Goal: Check status: Check status

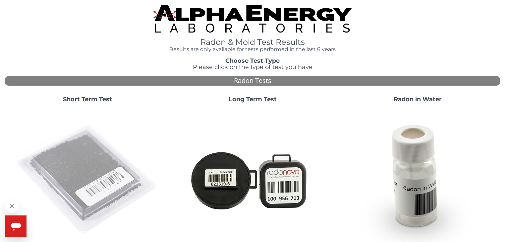
click at [127, 144] on img at bounding box center [87, 179] width 142 height 142
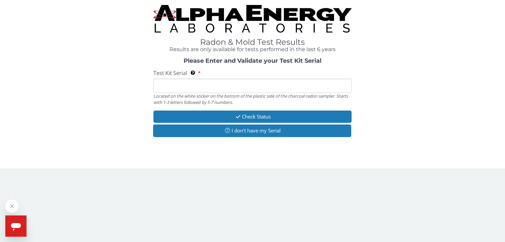
paste input "FE470965"
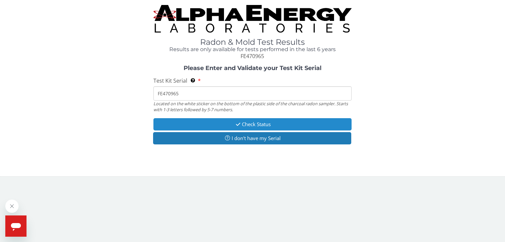
type input "FE470965"
click at [232, 121] on button "Check Status" at bounding box center [252, 124] width 198 height 12
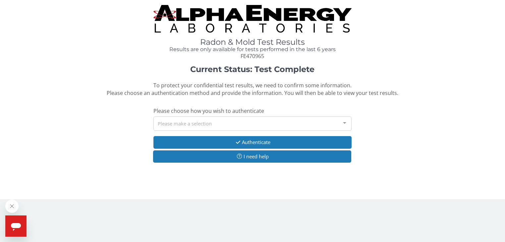
click at [226, 124] on div "Please make a selection" at bounding box center [252, 123] width 198 height 14
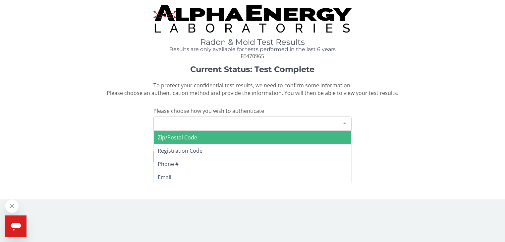
click at [202, 133] on span "Zip/Postal Code" at bounding box center [253, 137] width 198 height 13
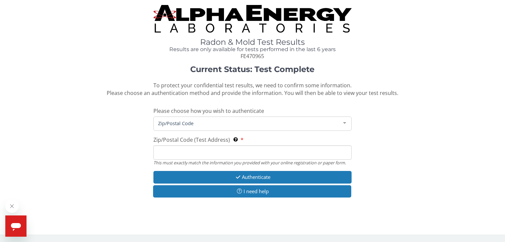
click at [217, 148] on input "Zip/Postal Code (Test Address) This must exactly match the information you prov…" at bounding box center [252, 152] width 198 height 14
type input "20853"
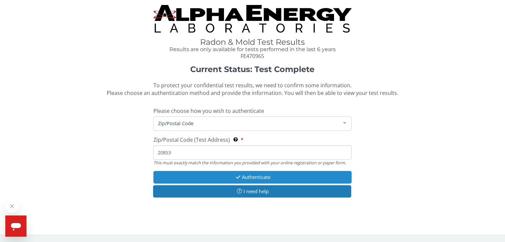
click at [217, 175] on button "Authenticate" at bounding box center [252, 177] width 198 height 12
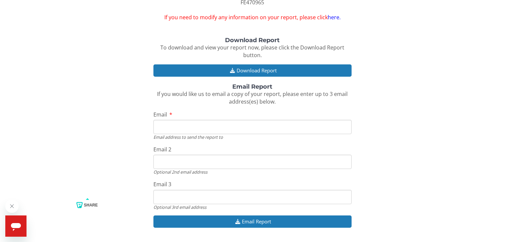
scroll to position [73, 0]
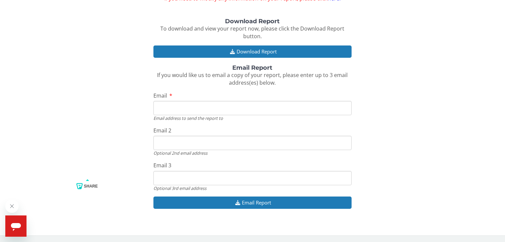
click at [241, 107] on input "Email" at bounding box center [252, 108] width 198 height 14
click at [231, 110] on input "Email" at bounding box center [252, 108] width 198 height 14
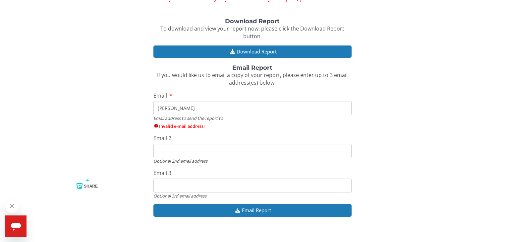
type input "[EMAIL_ADDRESS][DOMAIN_NAME]"
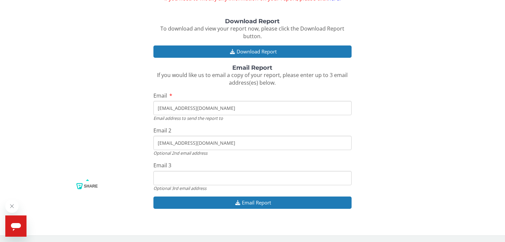
type input "[EMAIL_ADDRESS][DOMAIN_NAME]"
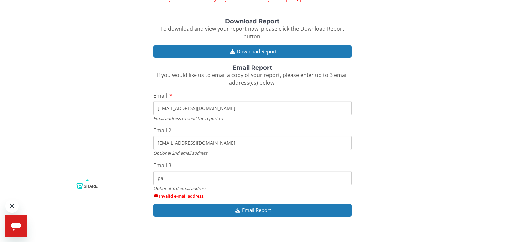
type input "p"
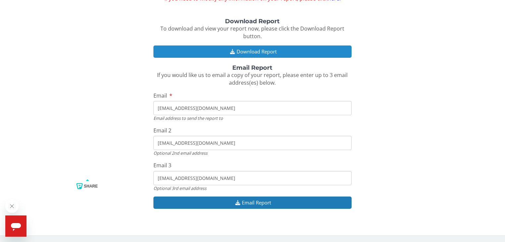
type input "[EMAIL_ADDRESS][DOMAIN_NAME]"
click at [286, 49] on button "Download Report" at bounding box center [252, 51] width 198 height 12
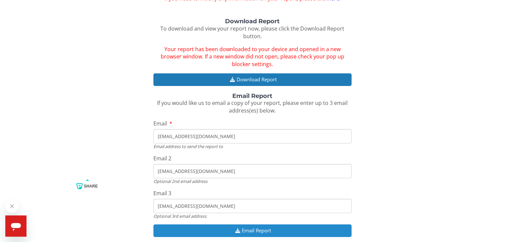
click at [288, 230] on button "Email Report" at bounding box center [252, 230] width 198 height 12
click at [261, 229] on button "Email Report" at bounding box center [252, 230] width 198 height 12
